Goal: Information Seeking & Learning: Learn about a topic

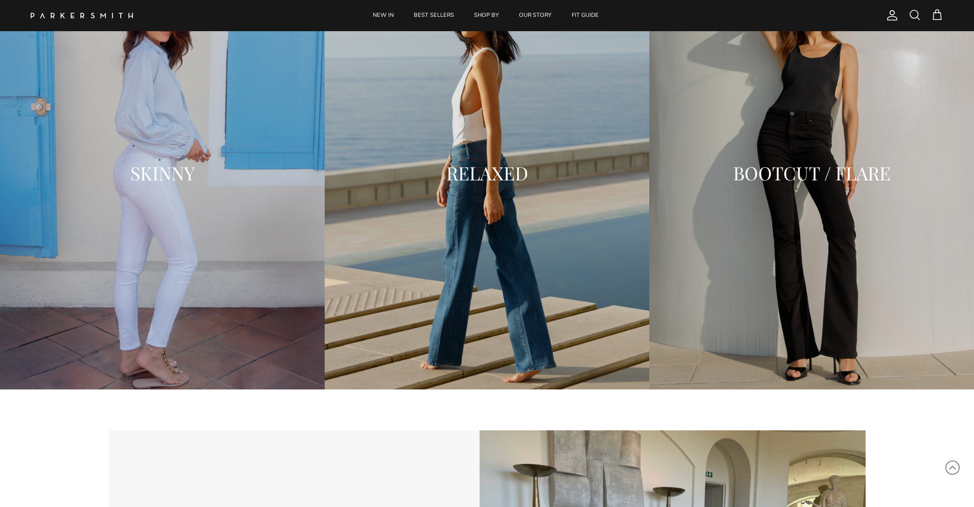
scroll to position [1867, 0]
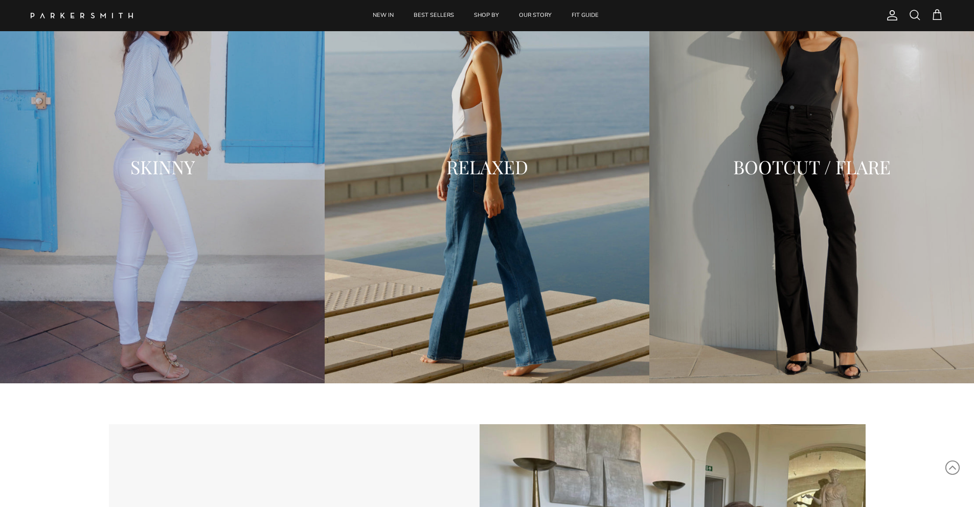
click at [451, 181] on div "RELAXED" at bounding box center [487, 167] width 325 height 41
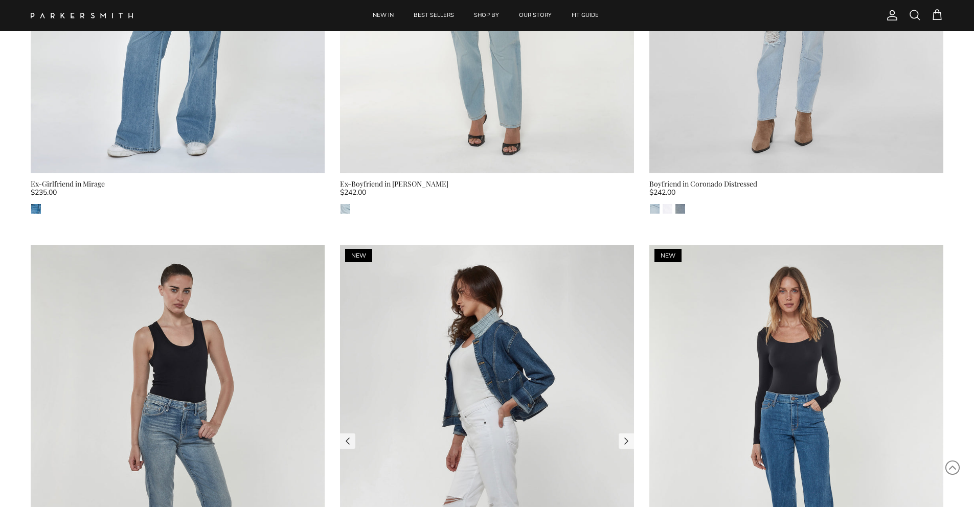
scroll to position [1056, 0]
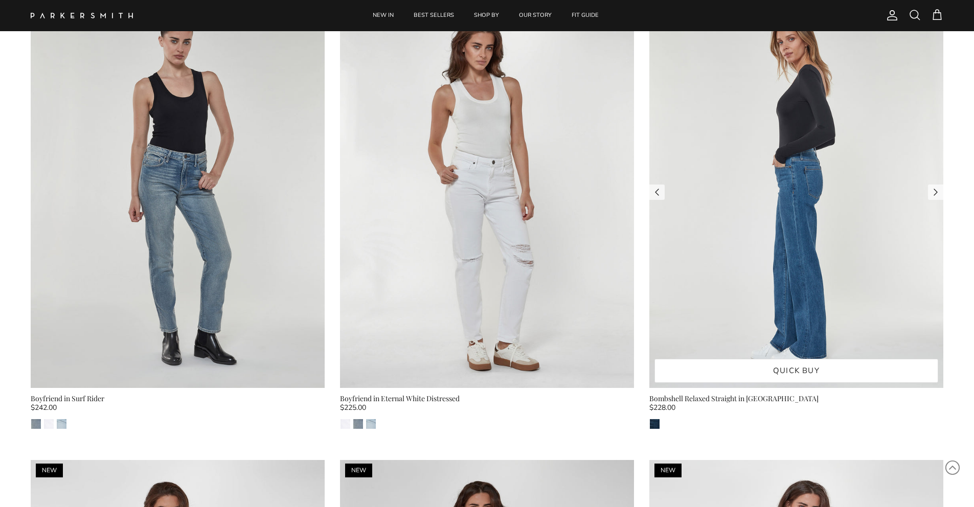
click at [807, 290] on img at bounding box center [796, 192] width 294 height 392
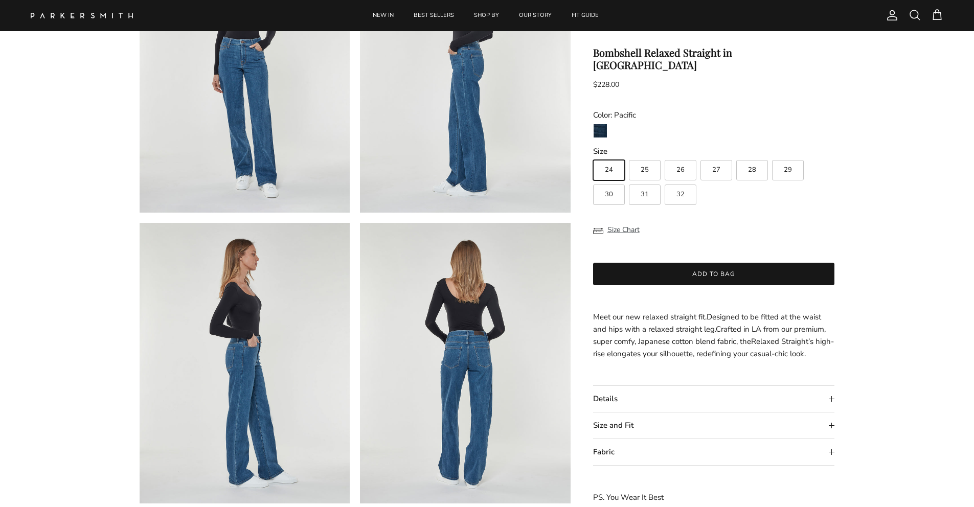
scroll to position [208, 0]
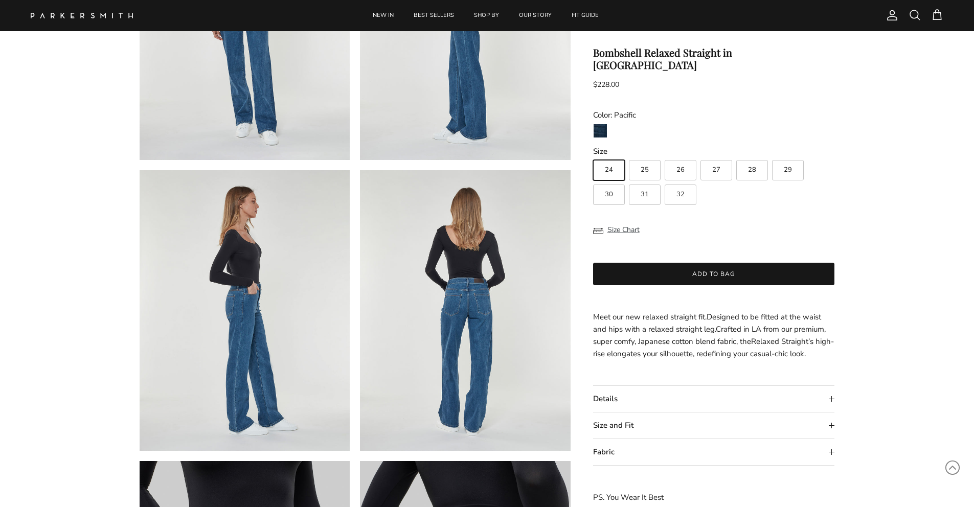
click at [650, 386] on summary "Details" at bounding box center [714, 399] width 242 height 26
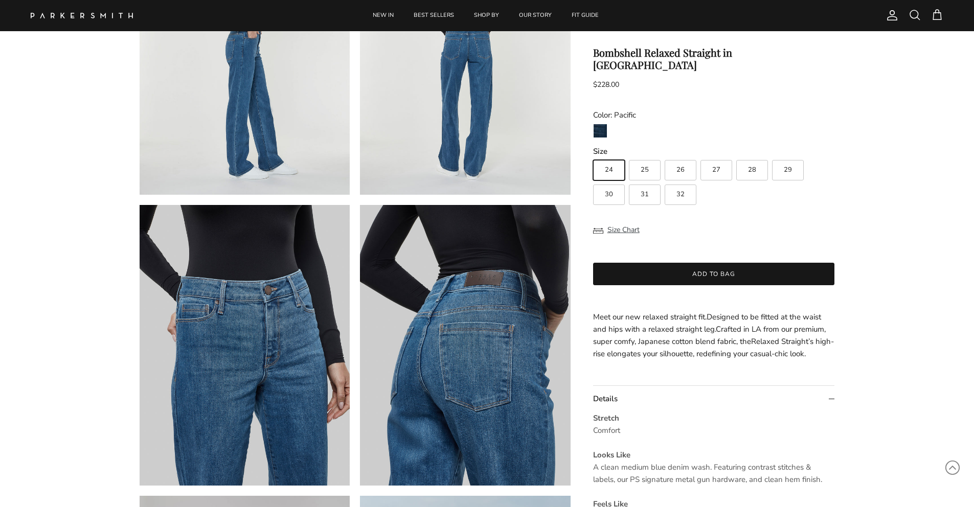
scroll to position [785, 0]
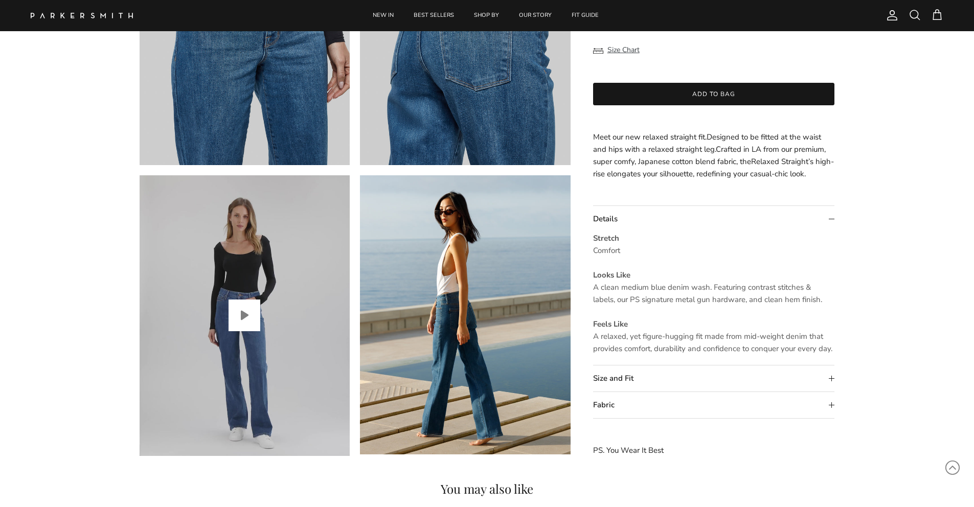
click at [240, 317] on button "Play video" at bounding box center [245, 316] width 32 height 32
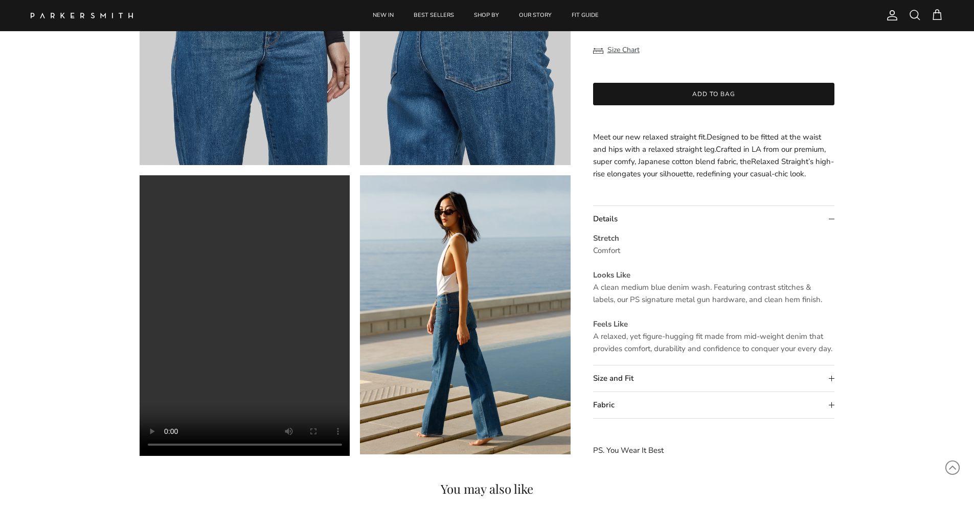
click at [639, 386] on summary "Size and Fit" at bounding box center [714, 379] width 242 height 26
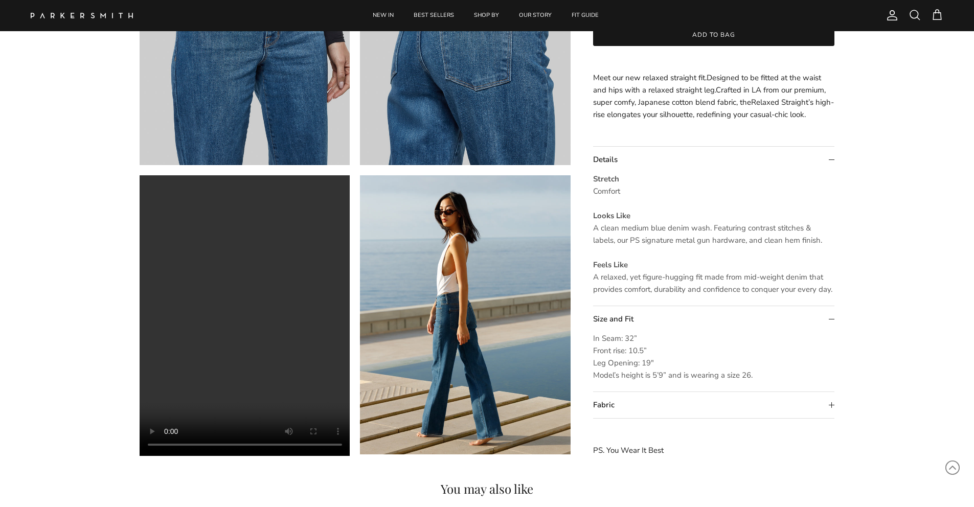
scroll to position [962, 0]
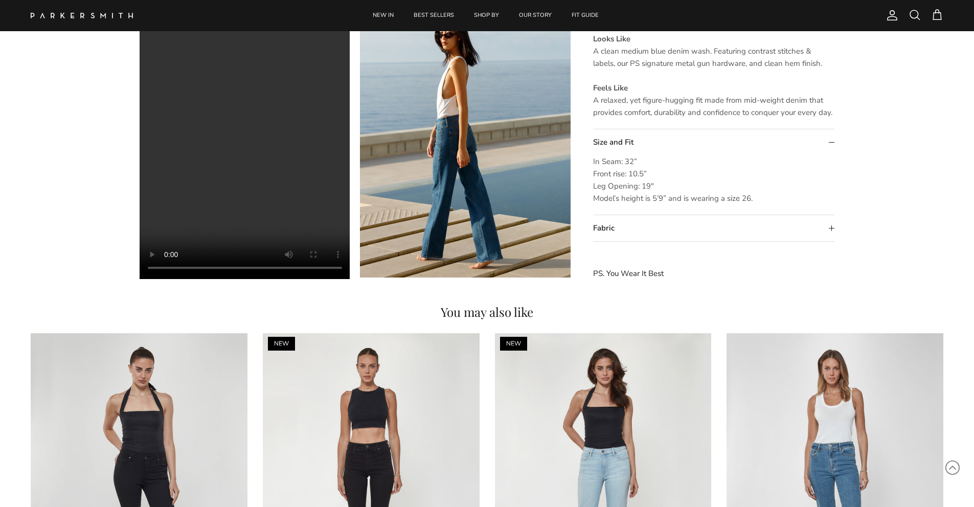
click at [634, 222] on summary "Fabric" at bounding box center [714, 229] width 242 height 26
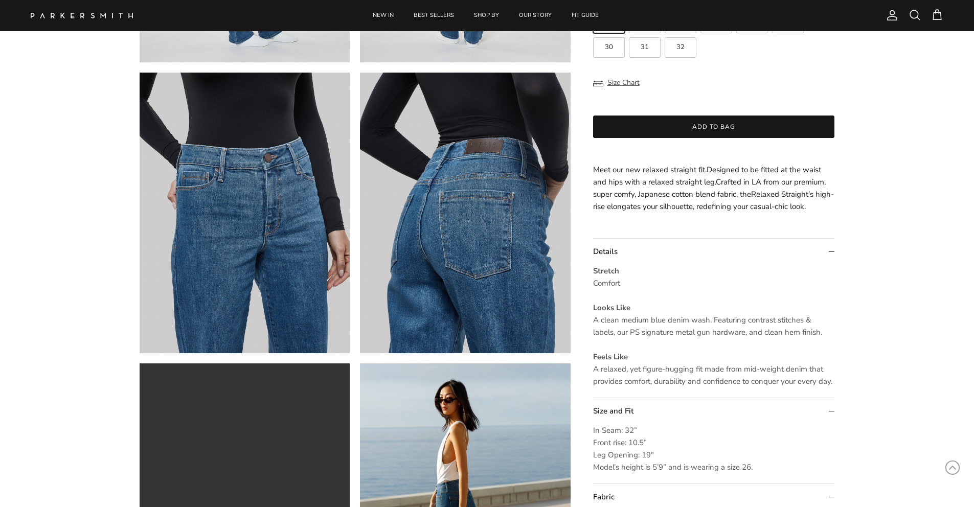
scroll to position [0, 0]
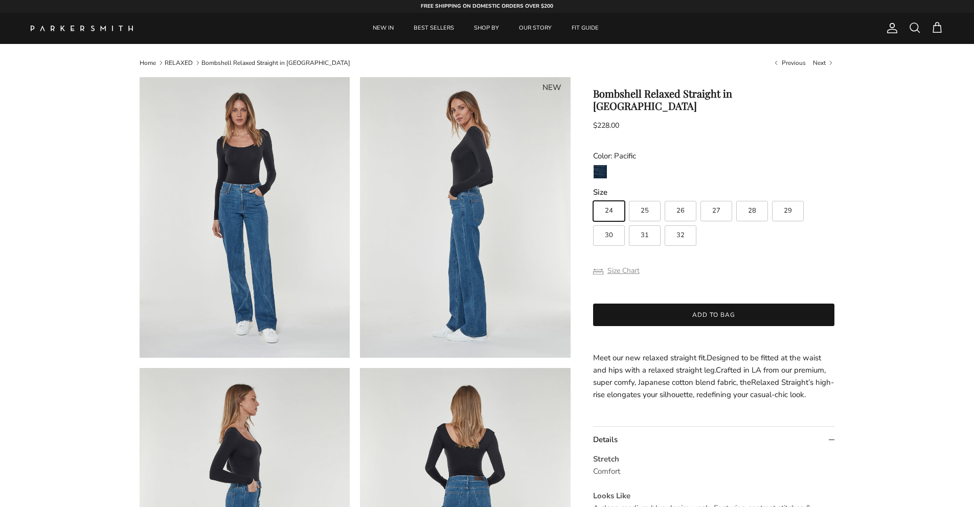
click at [622, 261] on button "Size Chart" at bounding box center [616, 270] width 47 height 19
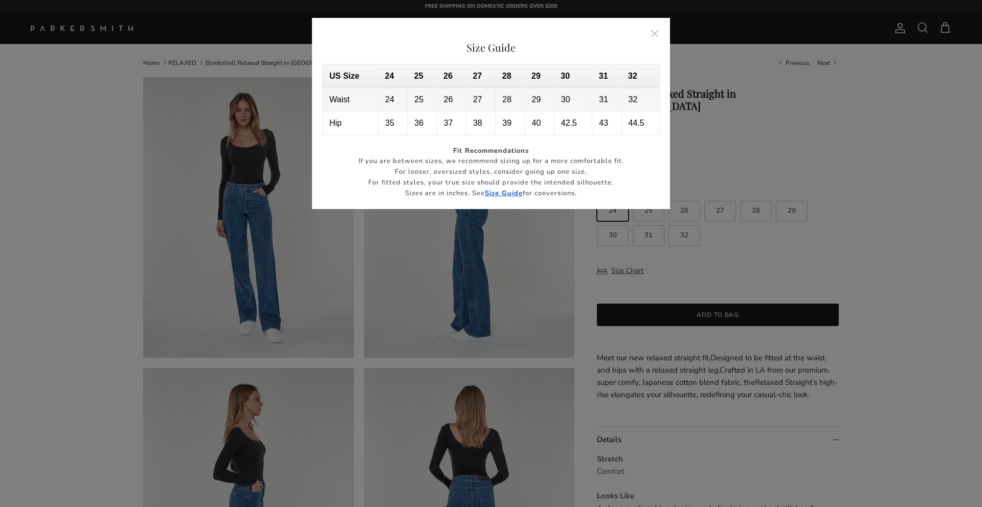
click at [786, 129] on div at bounding box center [491, 253] width 982 height 507
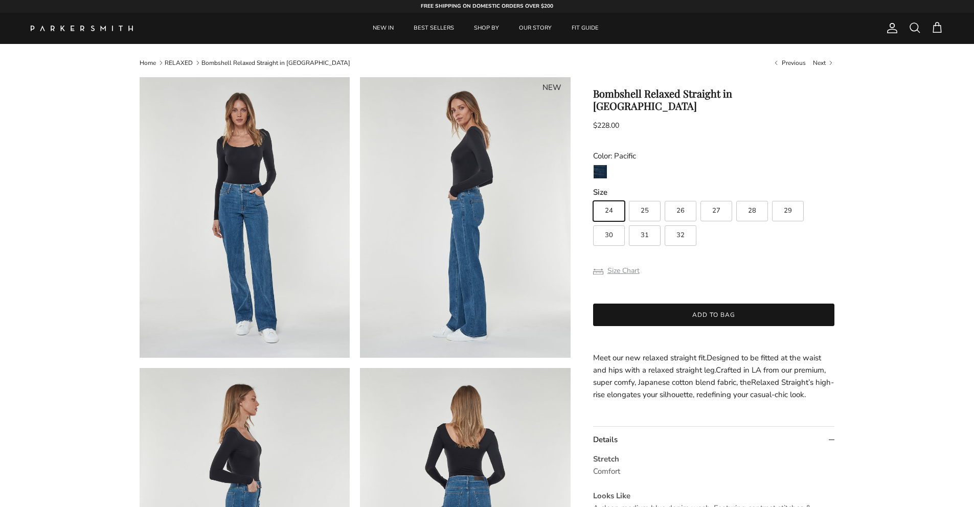
click at [629, 261] on button "Size Chart" at bounding box center [616, 270] width 47 height 19
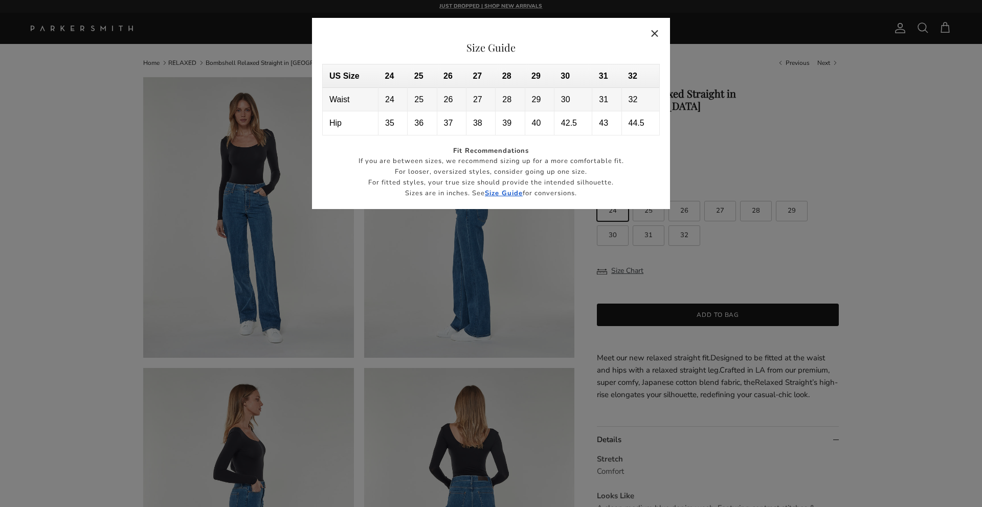
click at [655, 33] on button "Close" at bounding box center [655, 33] width 24 height 24
